Goal: Transaction & Acquisition: Obtain resource

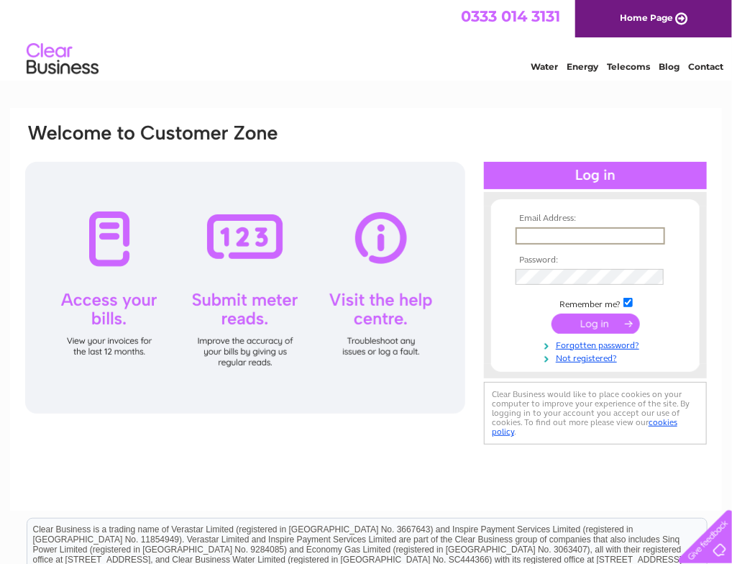
click at [583, 239] on input "text" at bounding box center [591, 235] width 150 height 17
type input "scot@strawberryfieldstraining.org.uk"
click at [552, 313] on input "submit" at bounding box center [596, 323] width 88 height 20
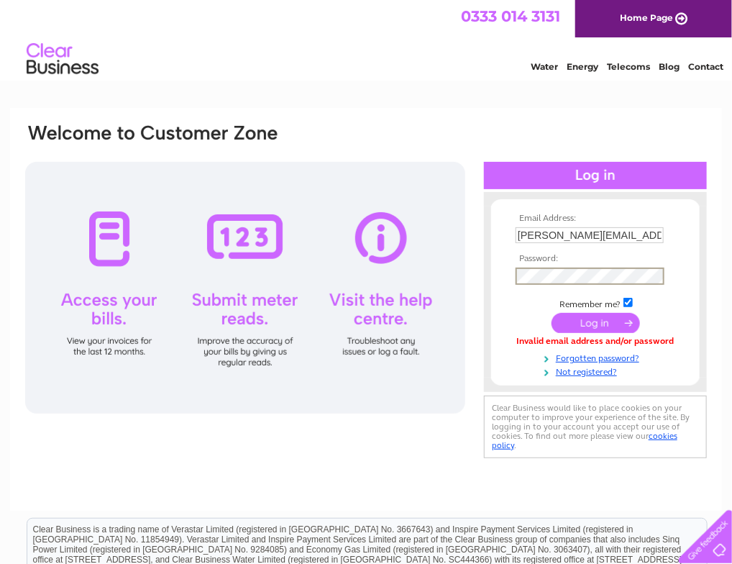
click at [552, 313] on input "submit" at bounding box center [596, 323] width 88 height 20
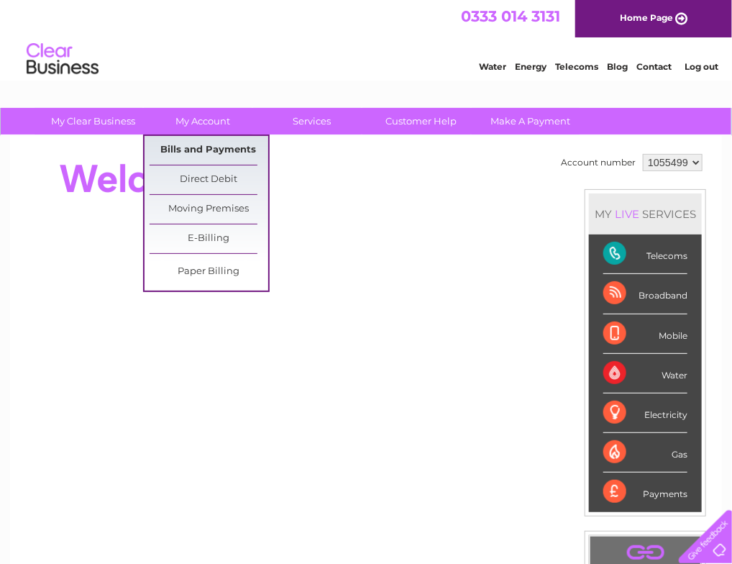
click at [173, 149] on link "Bills and Payments" at bounding box center [209, 150] width 119 height 29
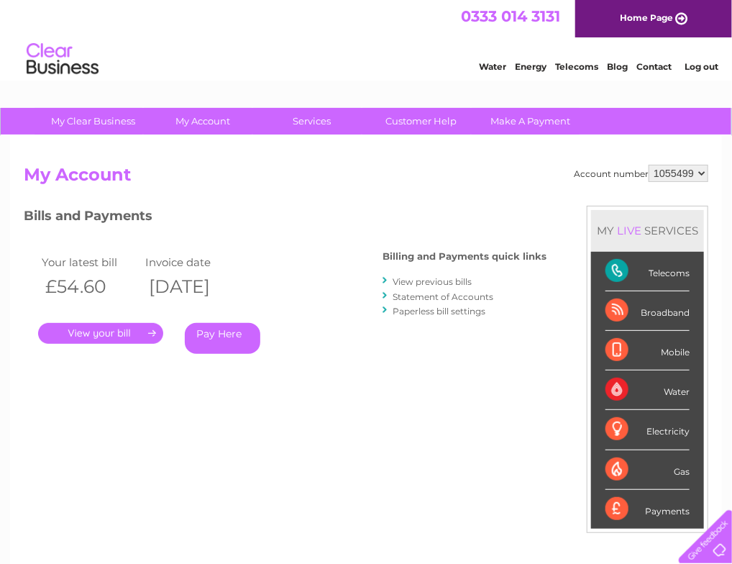
click at [76, 331] on link "." at bounding box center [100, 333] width 125 height 21
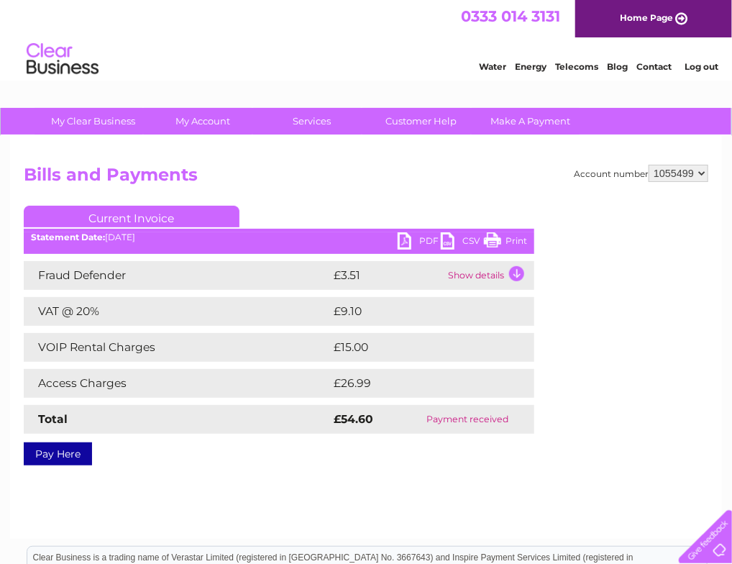
click at [416, 238] on link "PDF" at bounding box center [419, 242] width 43 height 21
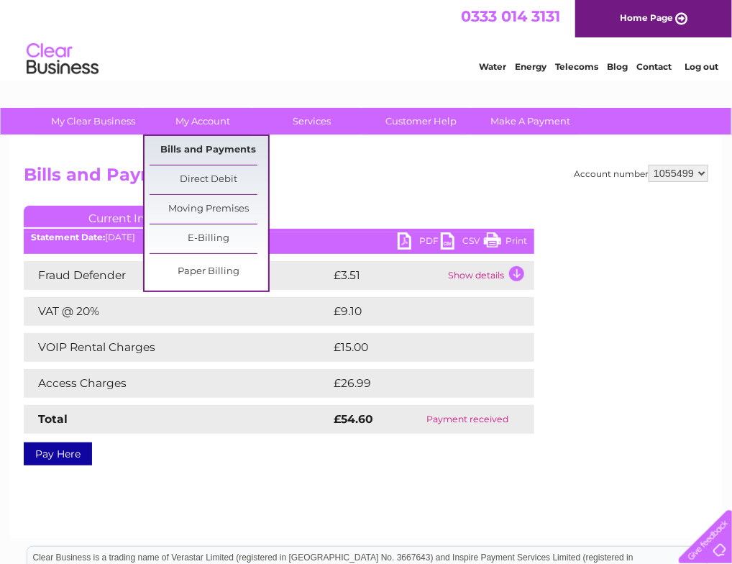
click at [189, 151] on link "Bills and Payments" at bounding box center [209, 150] width 119 height 29
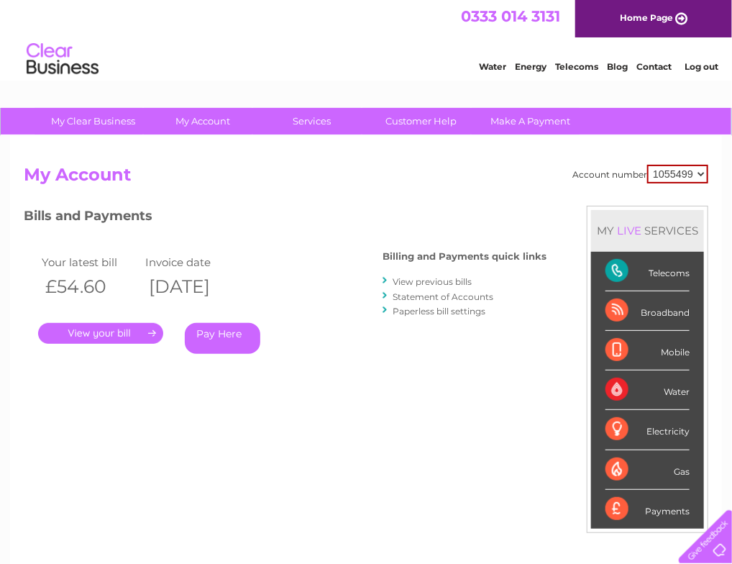
click at [462, 278] on link "View previous bills" at bounding box center [432, 281] width 79 height 11
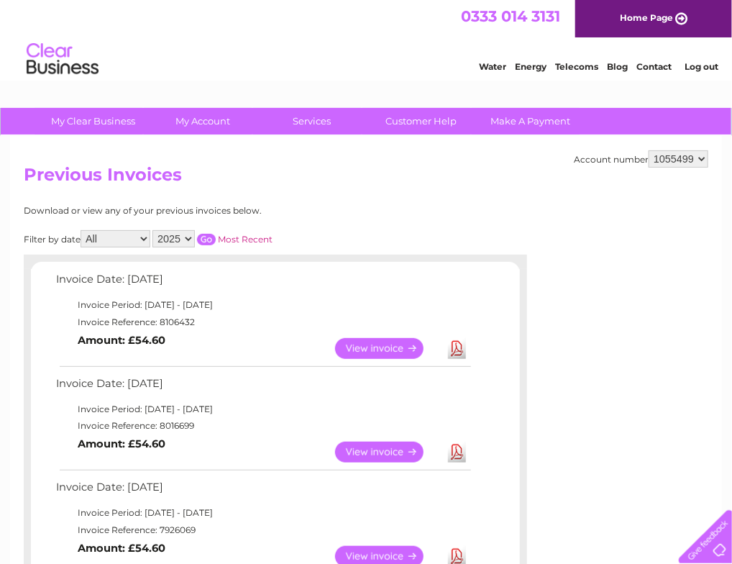
click at [127, 245] on select "All January February March April May June July August September October Novembe…" at bounding box center [116, 238] width 70 height 17
select select "10"
click at [82, 230] on select "All January February March April May June July August September October Novembe…" at bounding box center [116, 238] width 70 height 17
click at [245, 239] on link "Most Recent" at bounding box center [245, 239] width 55 height 11
click at [204, 239] on input "button" at bounding box center [206, 240] width 19 height 12
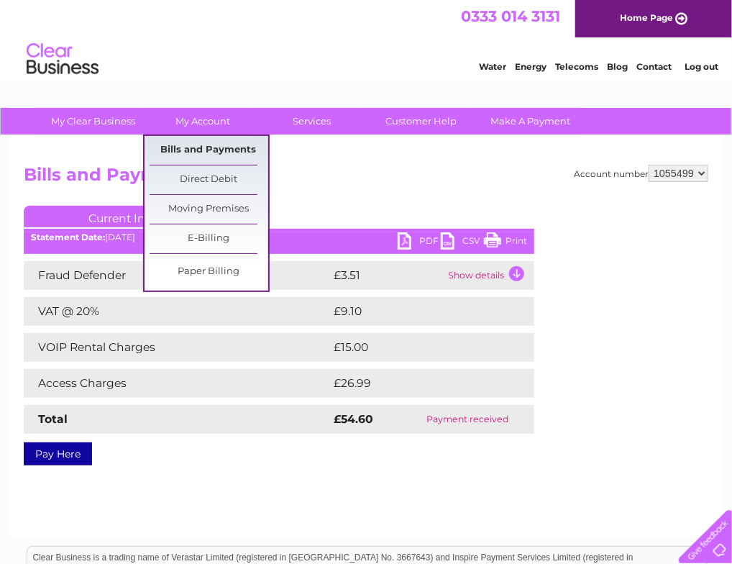
click at [199, 144] on link "Bills and Payments" at bounding box center [209, 150] width 119 height 29
